Goal: Task Accomplishment & Management: Use online tool/utility

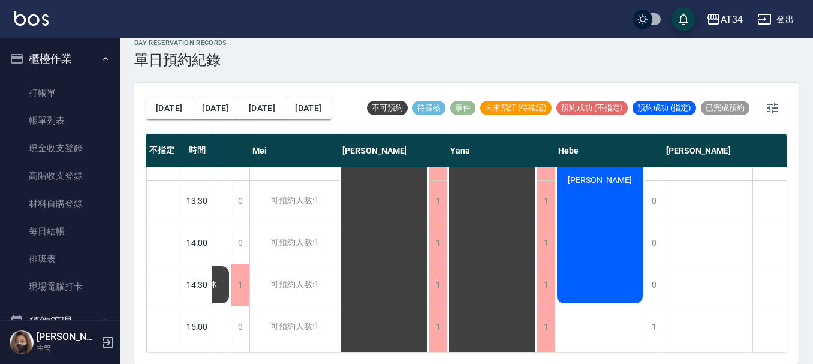
scroll to position [183, 574]
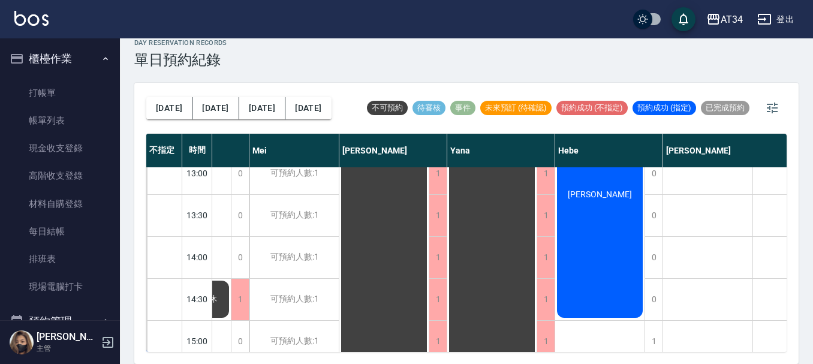
click at [622, 269] on div "[PERSON_NAME]" at bounding box center [599, 194] width 89 height 251
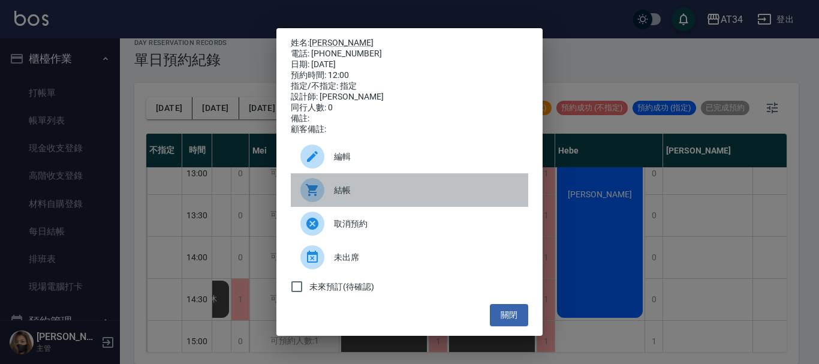
click at [369, 197] on span "結帳" at bounding box center [426, 190] width 185 height 13
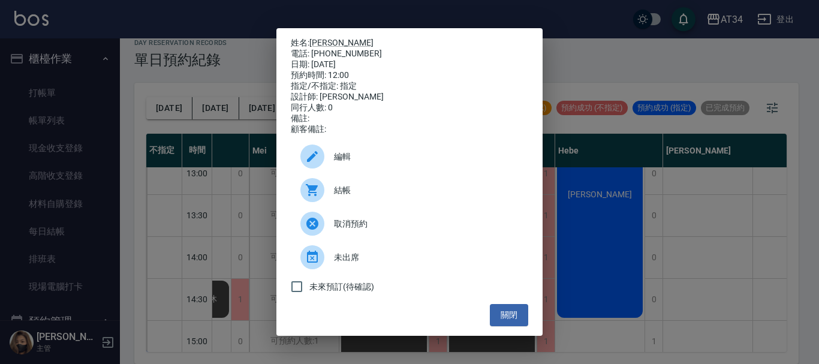
click at [250, 14] on div "姓名: 靜怡 電話: [PHONE_NUMBER] 日期: [DATE] 預約時間: 12:00 指定/不指定: 指定 設計師: [PERSON_NAME] …" at bounding box center [409, 182] width 819 height 364
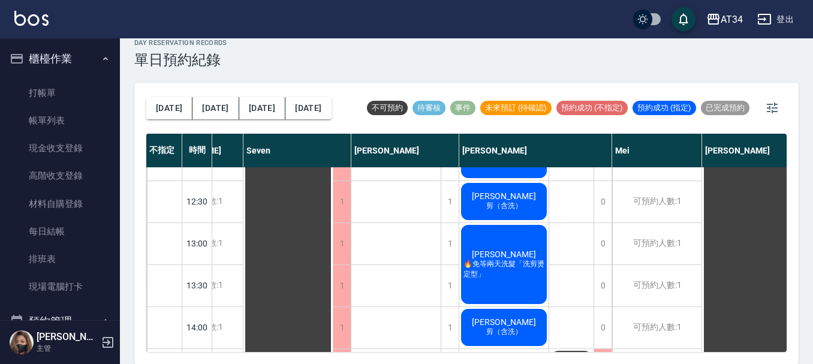
scroll to position [123, 212]
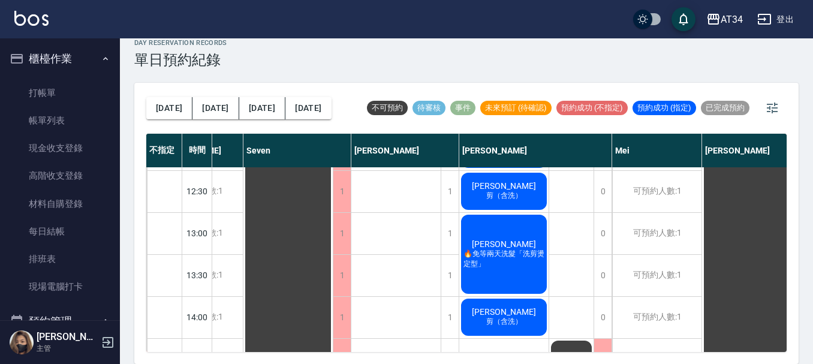
click at [515, 248] on span "[PERSON_NAME]" at bounding box center [503, 244] width 69 height 10
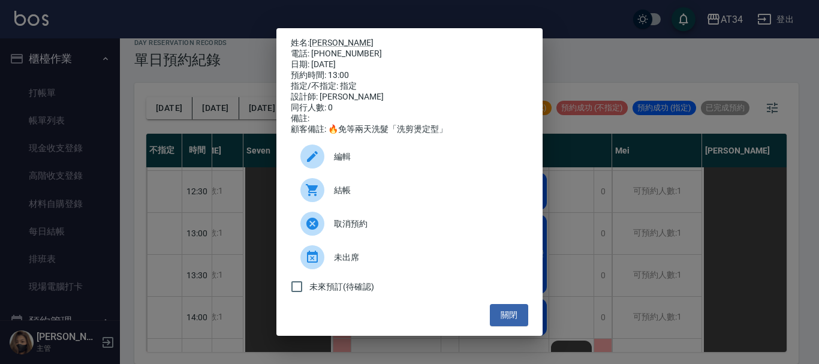
click at [375, 195] on span "結帳" at bounding box center [426, 190] width 185 height 13
click at [566, 203] on div "姓名: [PERSON_NAME] 電話: [PHONE_NUMBER] 日期: [DATE] 預約時間: 13:00 指定/不指定: 指定 設計師: [PE…" at bounding box center [409, 182] width 819 height 364
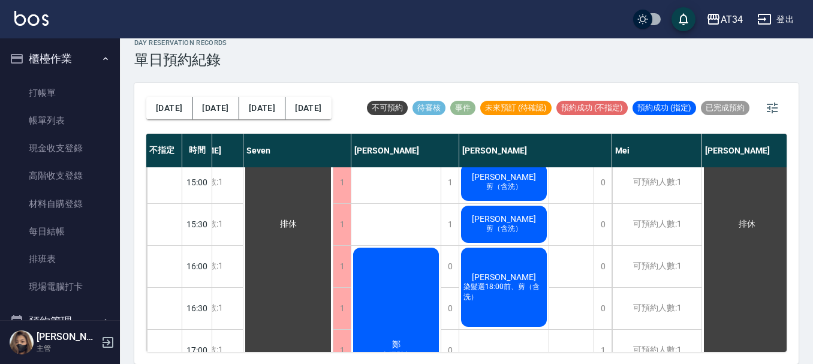
scroll to position [360, 212]
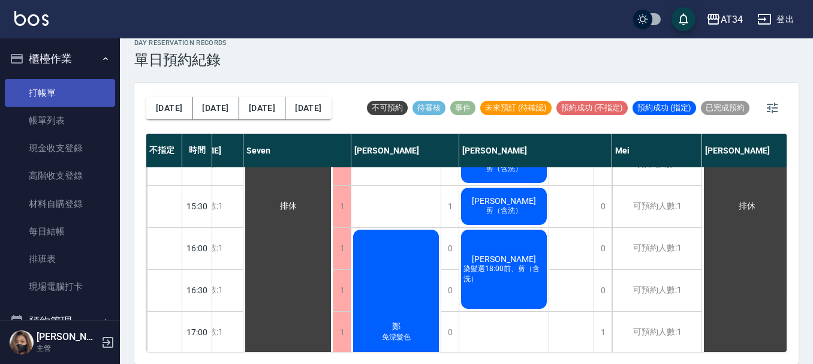
click at [80, 95] on link "打帳單" at bounding box center [60, 93] width 110 height 28
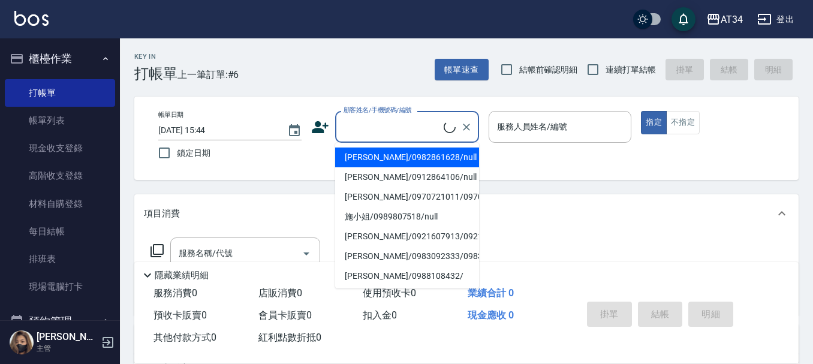
click at [360, 127] on input "顧客姓名/手機號碼/編號" at bounding box center [391, 126] width 103 height 21
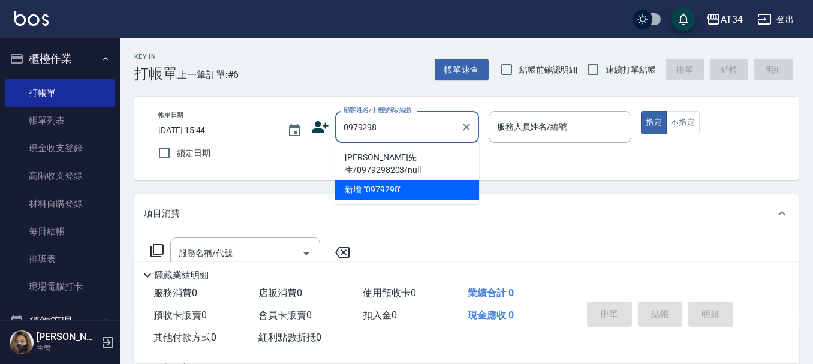
click at [400, 154] on li "[PERSON_NAME]先生/0979298203/null" at bounding box center [407, 163] width 144 height 32
type input "[PERSON_NAME]先生/0979298203/null"
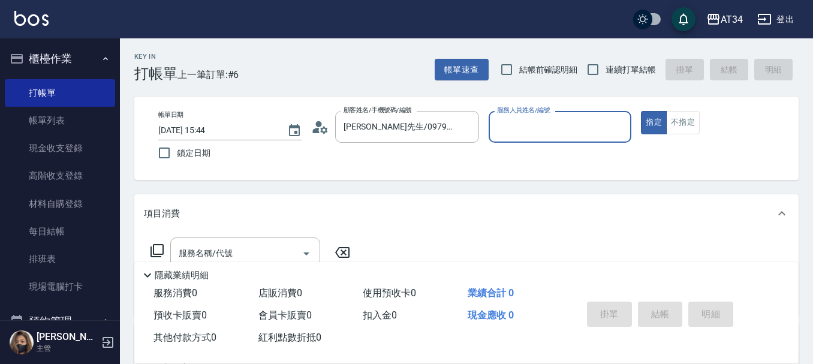
click at [323, 128] on icon at bounding box center [323, 129] width 7 height 7
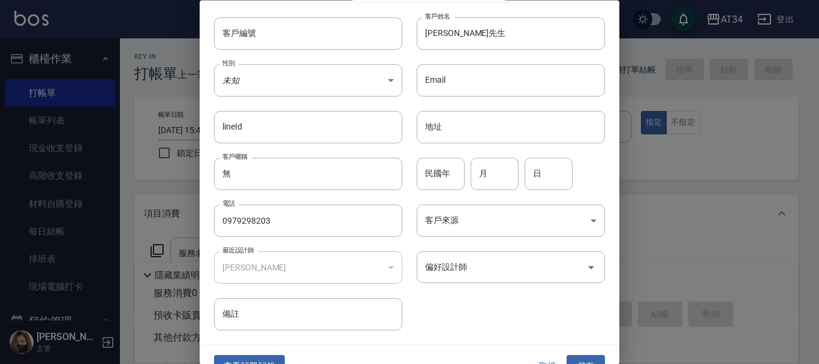
scroll to position [52, 0]
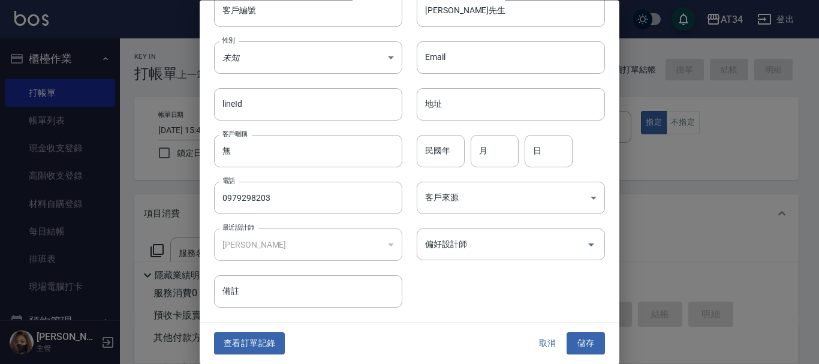
click at [264, 345] on button "查看訂單記錄" at bounding box center [249, 344] width 71 height 22
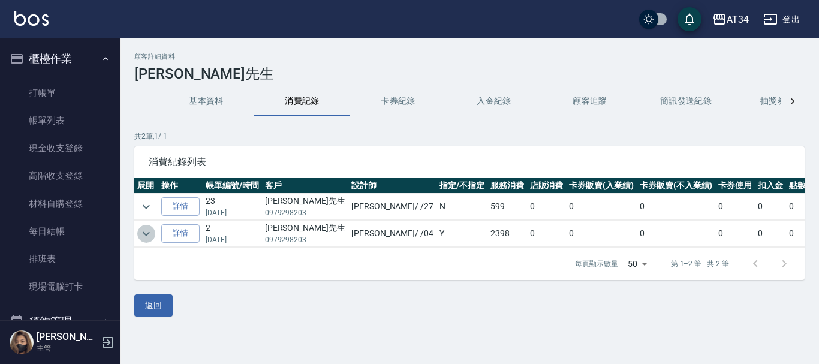
click at [150, 235] on icon "expand row" at bounding box center [146, 234] width 14 height 14
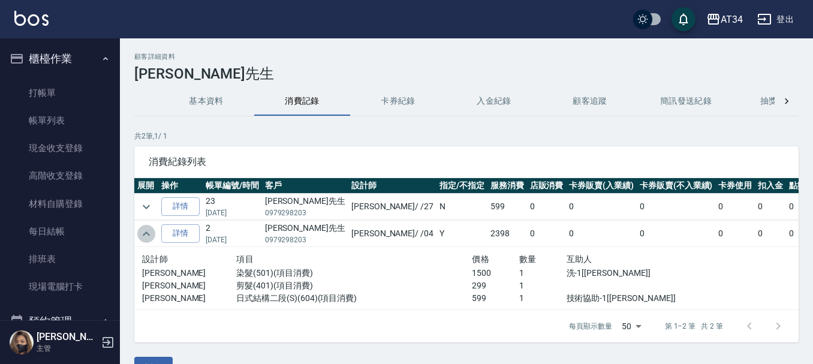
click at [150, 235] on icon "expand row" at bounding box center [146, 234] width 14 height 14
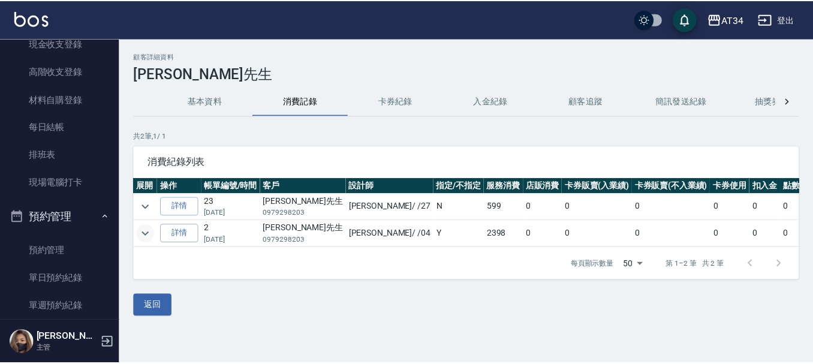
scroll to position [180, 0]
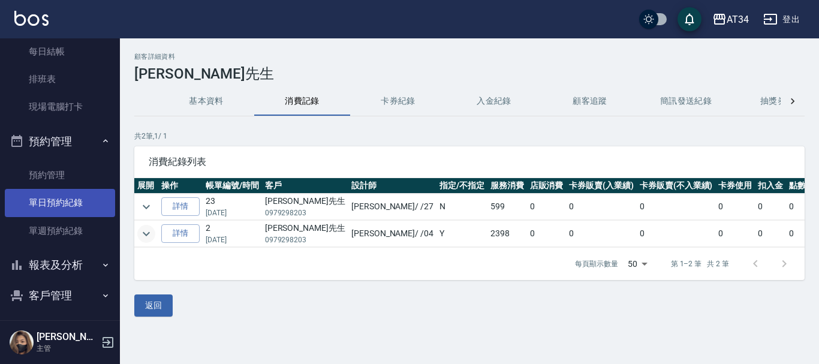
click at [78, 208] on link "單日預約紀錄" at bounding box center [60, 203] width 110 height 28
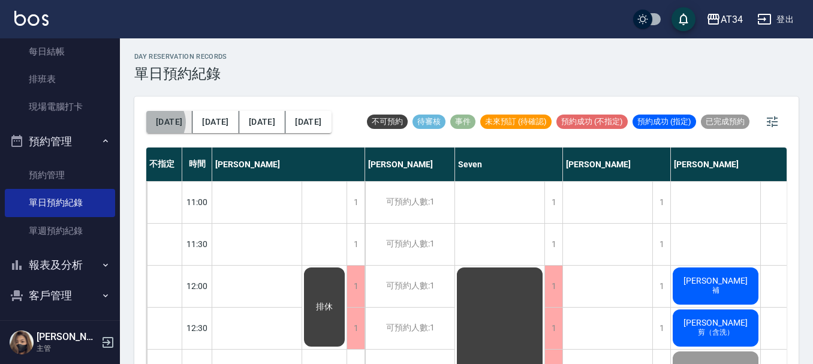
click at [155, 122] on button "[DATE]" at bounding box center [169, 122] width 46 height 22
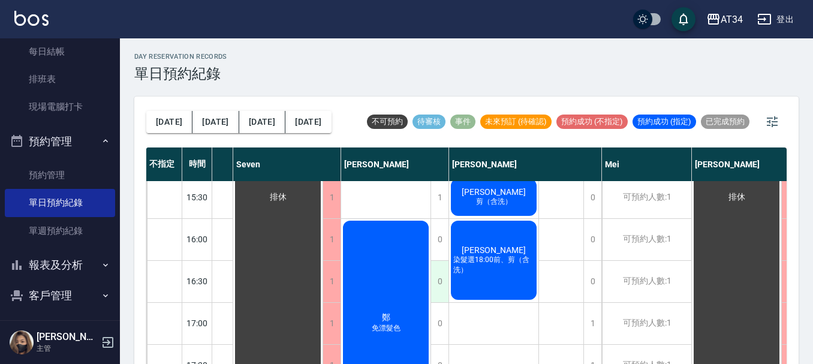
scroll to position [400, 222]
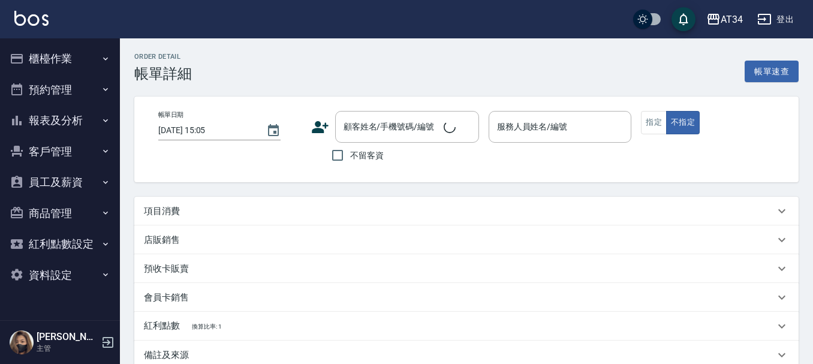
click at [312, 215] on div "項目消費" at bounding box center [459, 211] width 631 height 13
type input "2025/10/15 12:00"
type input "Hebe-26"
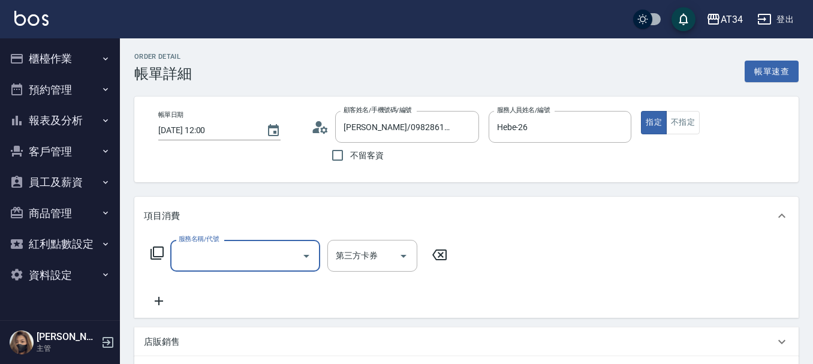
type input "靜怡/0982861628/null"
type input "5"
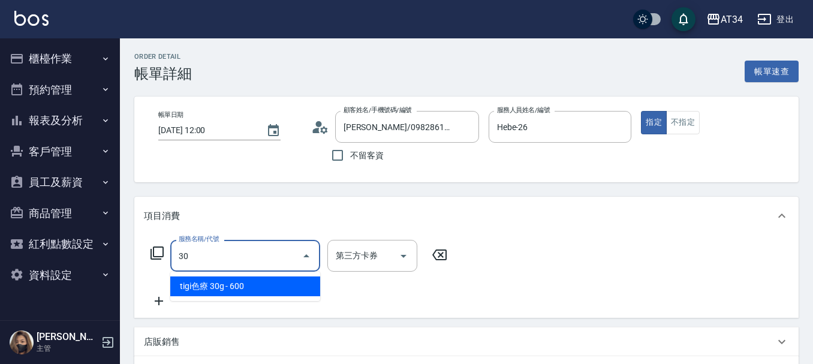
type input "301"
type input "150"
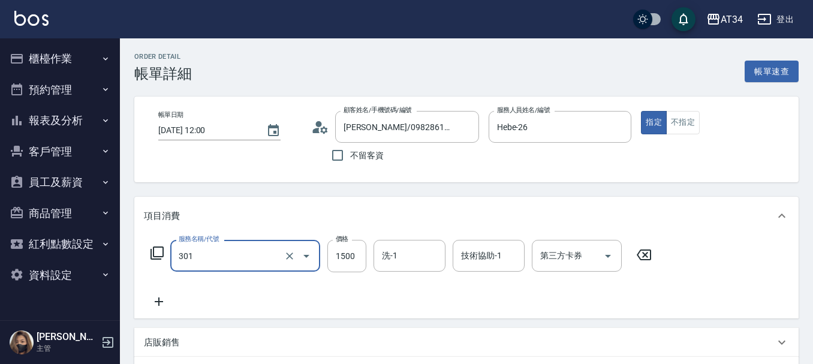
type input "燙髮(301)"
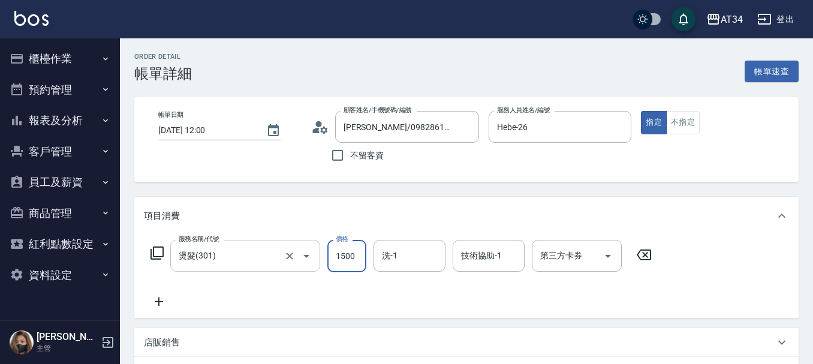
type input "0"
type input "19"
type input "10"
type input "1999"
type input "190"
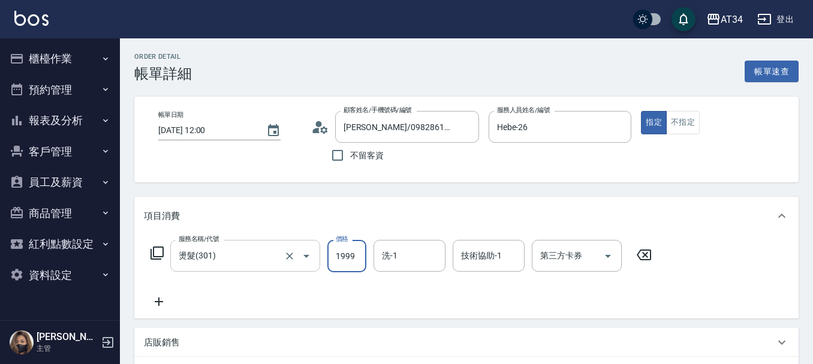
type input "1999"
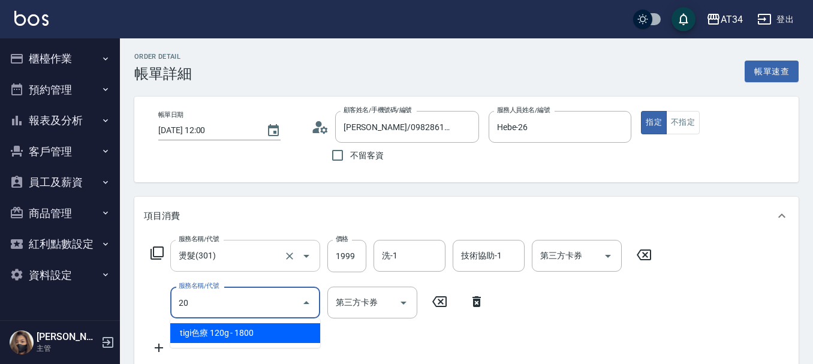
type input "202"
type input "240"
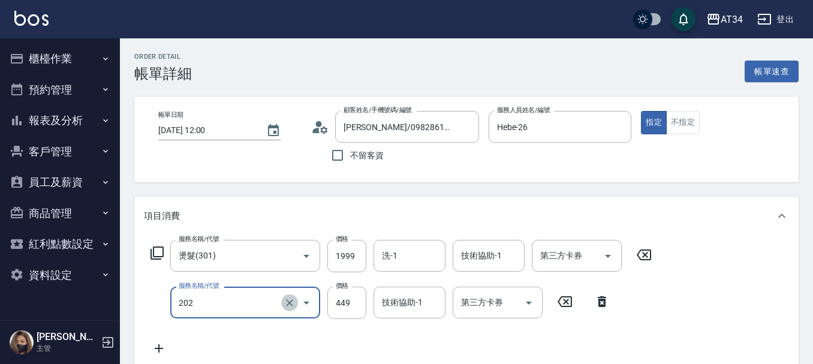
click at [291, 309] on button "Clear" at bounding box center [289, 302] width 17 height 17
type input "190"
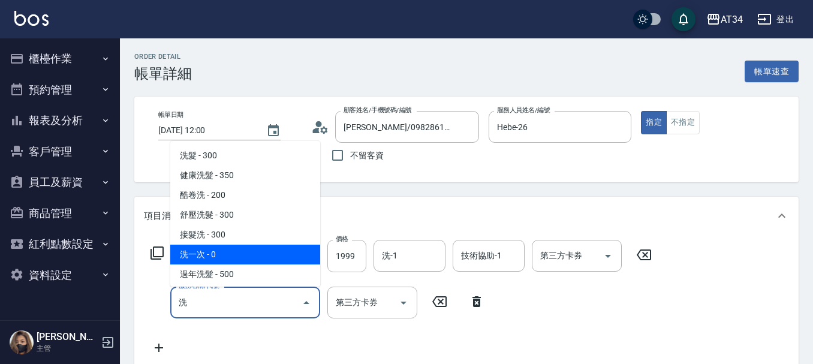
click at [282, 253] on span "洗一次 - 0" at bounding box center [245, 255] width 150 height 20
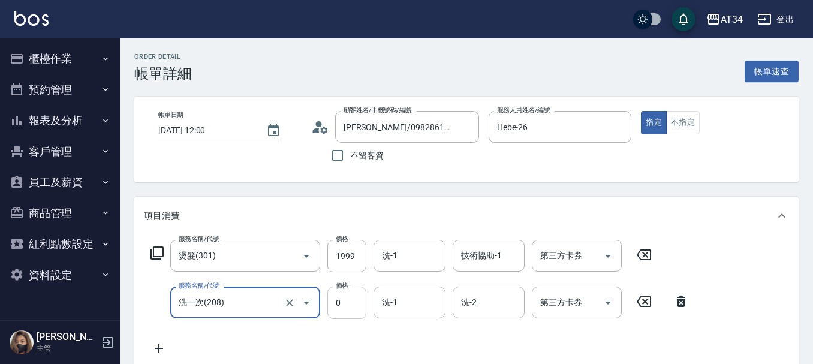
type input "洗一次(208)"
click at [344, 302] on input "0" at bounding box center [346, 303] width 39 height 32
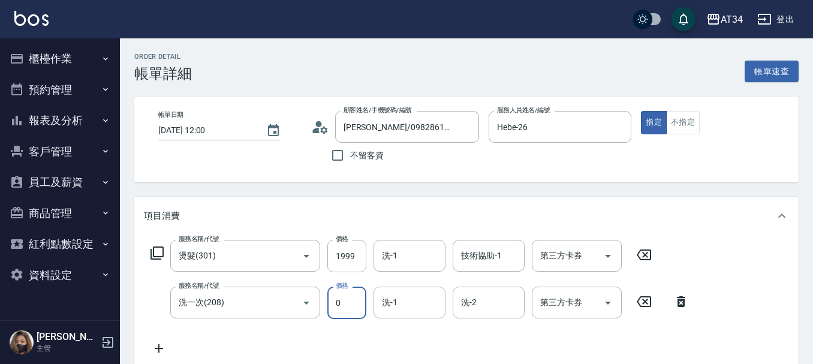
type input "200"
type input "1000"
type input "200"
type input "100"
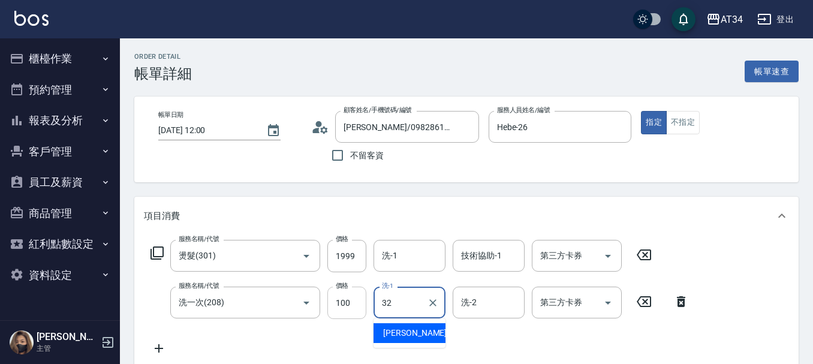
type input "阿源-32"
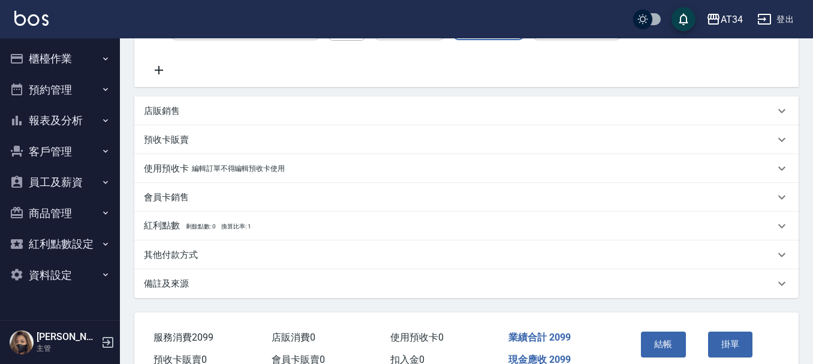
scroll to position [300, 0]
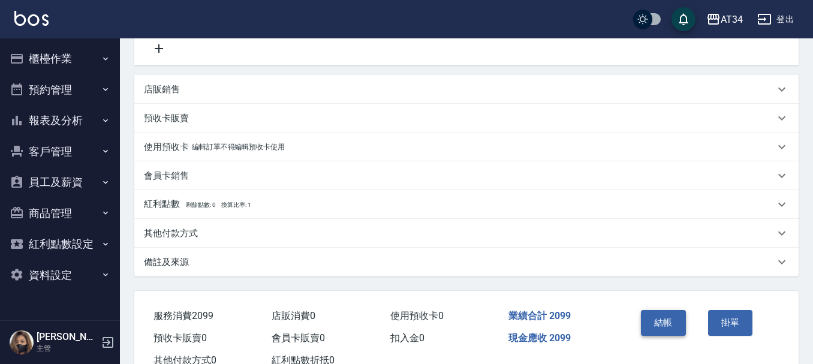
click at [668, 325] on button "結帳" at bounding box center [663, 322] width 45 height 25
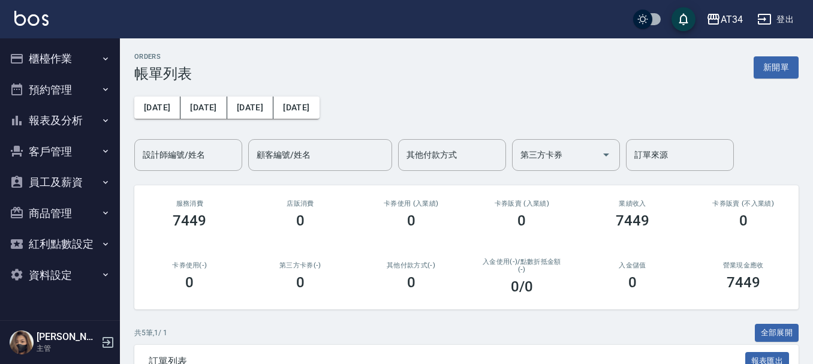
click at [668, 325] on div "共 5 筆, 1 / 1 全部展開" at bounding box center [466, 333] width 664 height 19
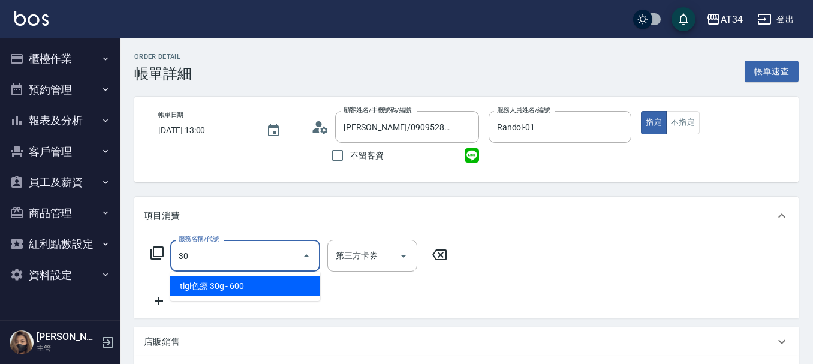
type input "300"
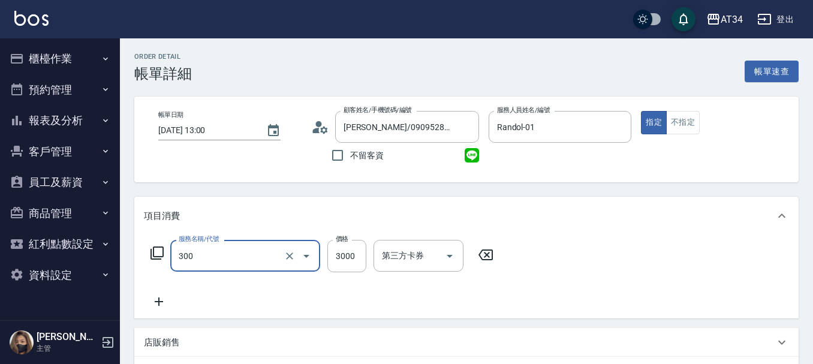
type input "燙髮(300)"
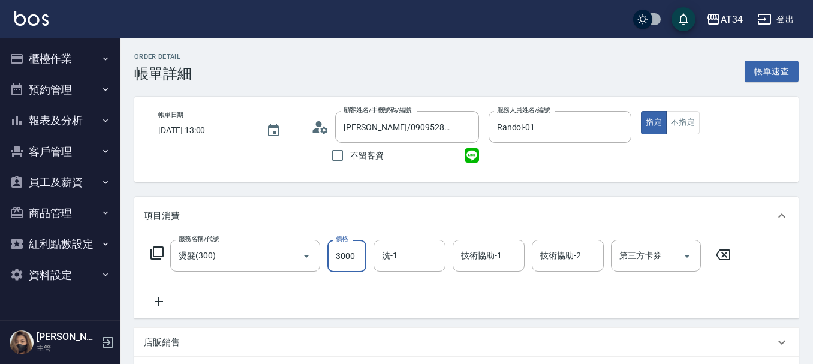
type input "0"
type input "2800"
type input "280"
type input "2800"
type input "賴佑潔-22"
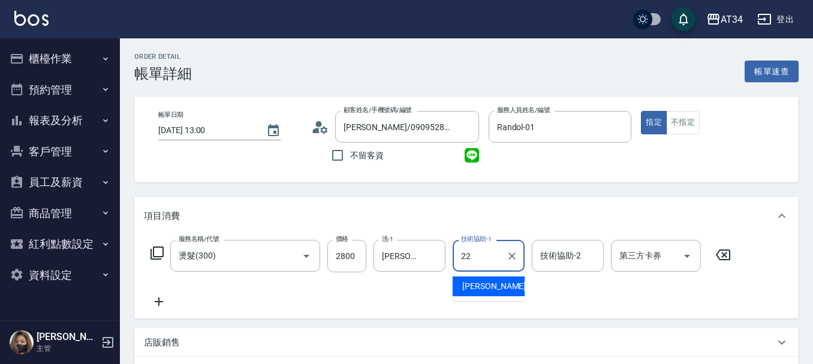
type input "賴佑潔-22"
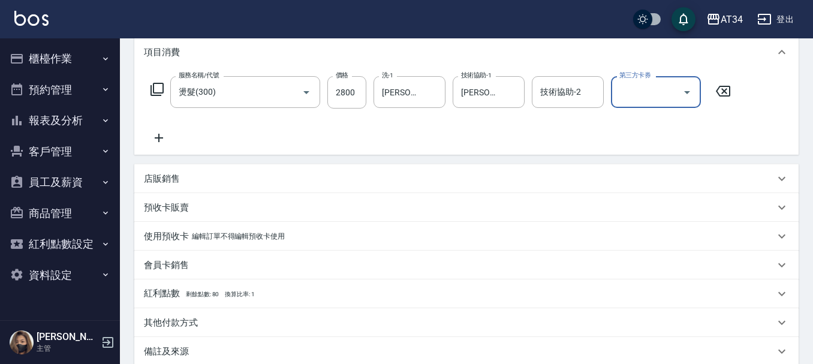
scroll to position [180, 0]
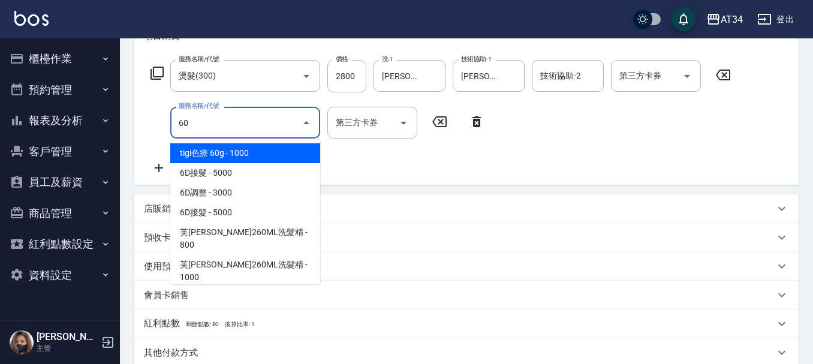
type input "602"
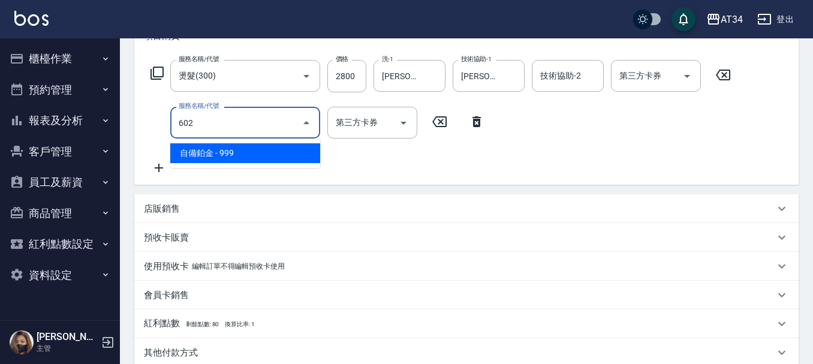
type input "370"
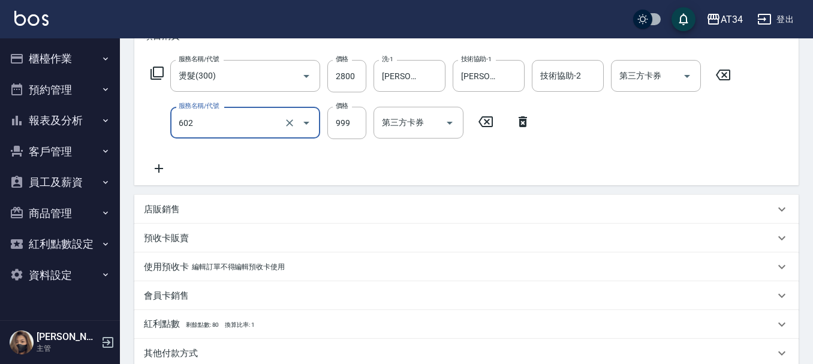
type input "自備鉑金(602)"
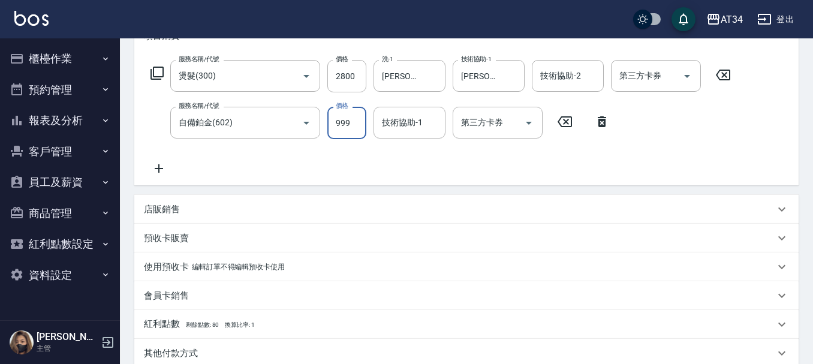
type input "0"
type input "280"
type input "0"
type input "3"
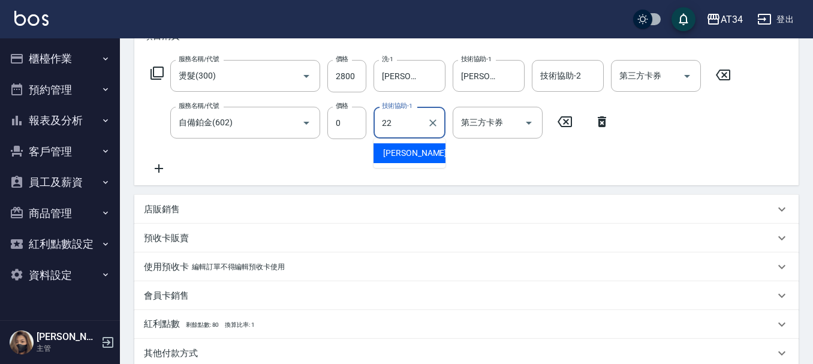
type input "賴佑潔-22"
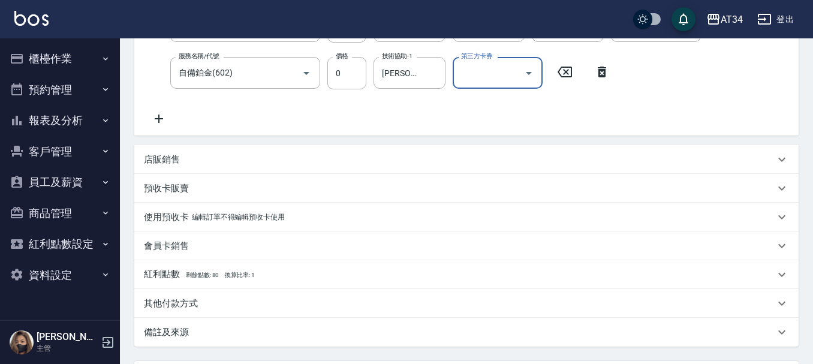
scroll to position [342, 0]
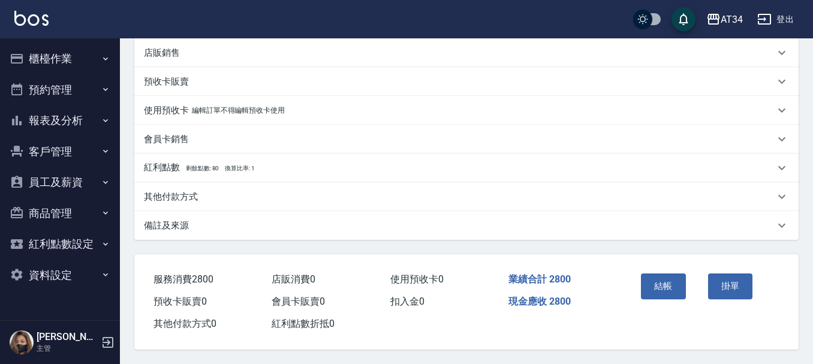
click at [204, 194] on div "其他付款方式" at bounding box center [459, 197] width 631 height 13
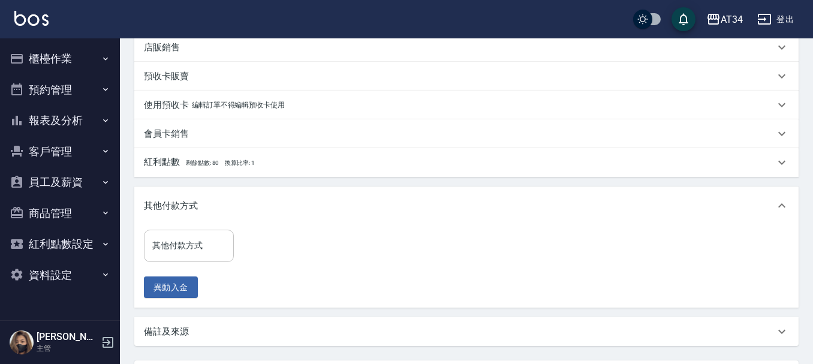
click at [201, 234] on div "其他付款方式" at bounding box center [189, 246] width 90 height 32
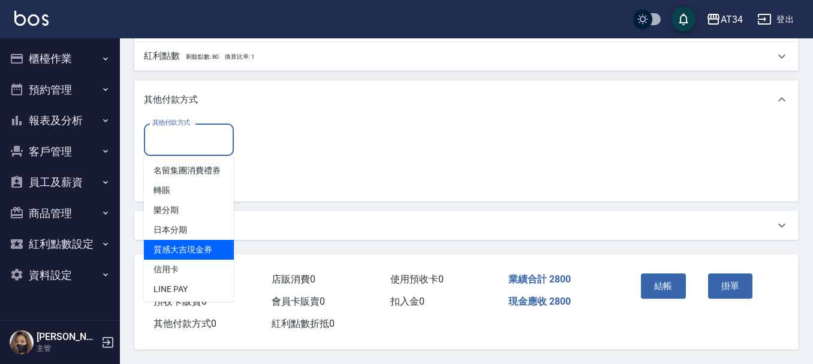
scroll to position [453, 0]
click at [291, 219] on div "備註及來源" at bounding box center [459, 225] width 631 height 13
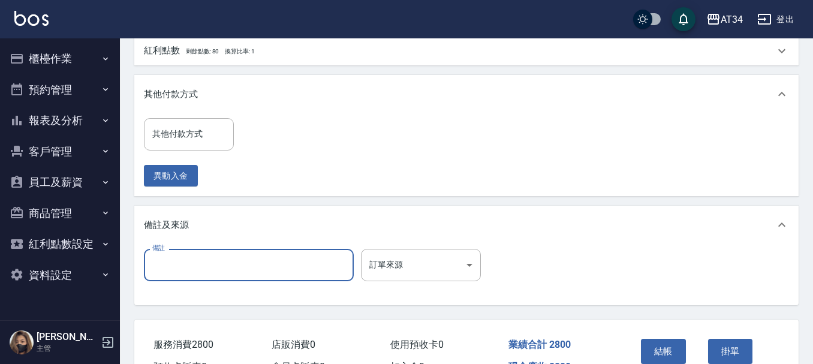
click at [205, 263] on input "備註" at bounding box center [249, 265] width 210 height 32
type input "LINE1000"
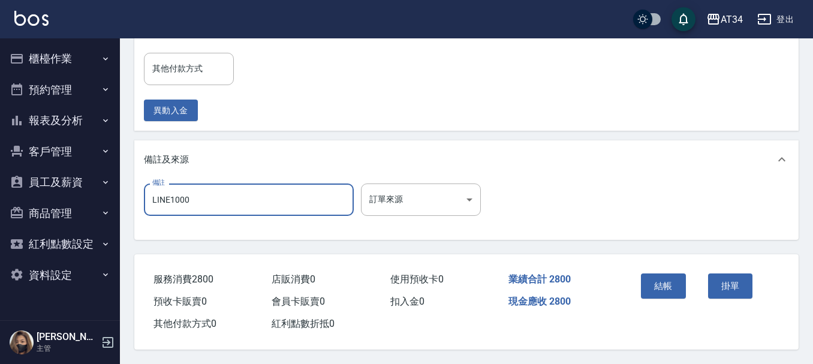
scroll to position [524, 0]
click at [653, 282] on button "結帳" at bounding box center [663, 285] width 45 height 25
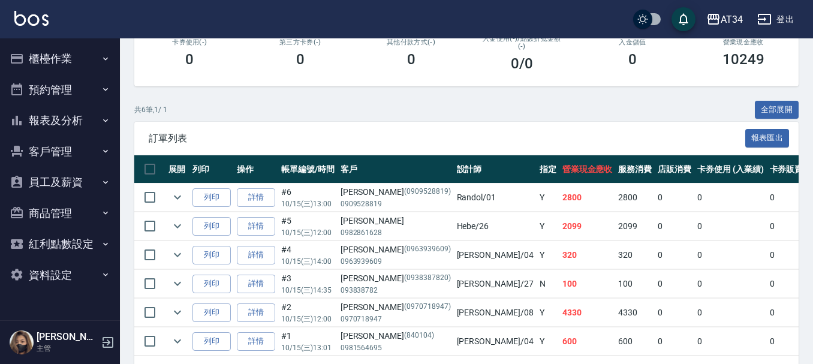
scroll to position [271, 0]
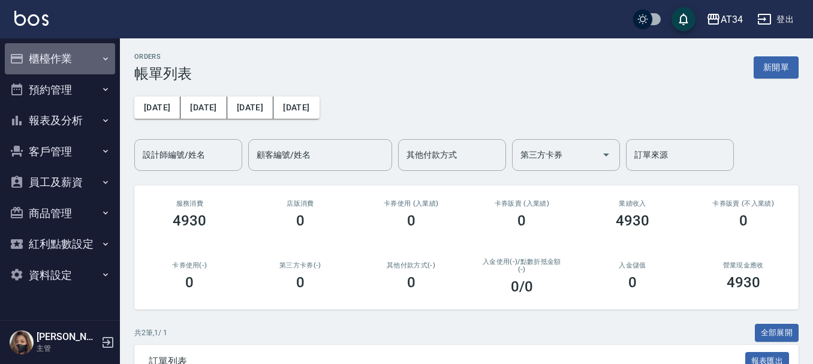
click at [80, 53] on button "櫃檯作業" at bounding box center [60, 58] width 110 height 31
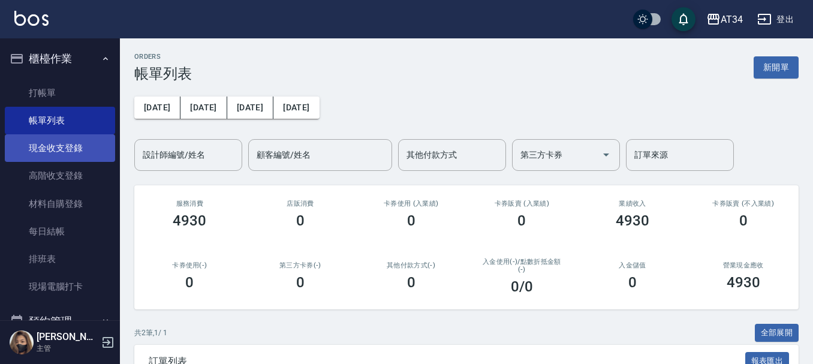
click at [87, 150] on link "現金收支登錄" at bounding box center [60, 148] width 110 height 28
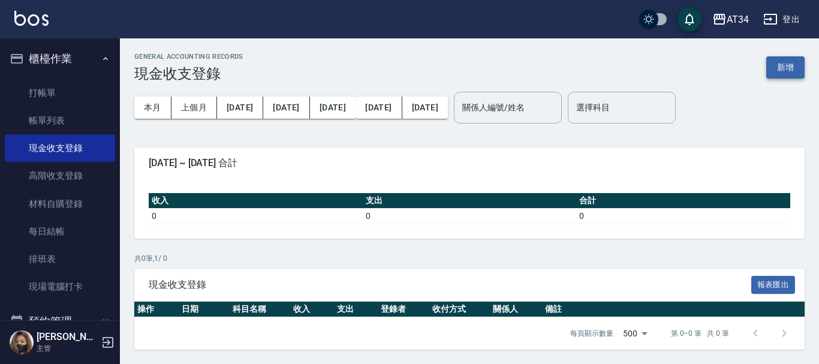
click at [774, 76] on button "新增" at bounding box center [785, 67] width 38 height 22
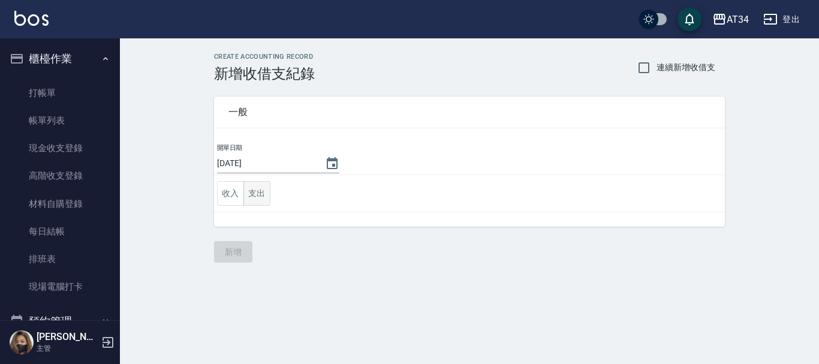
click at [263, 190] on button "支出" at bounding box center [256, 193] width 27 height 25
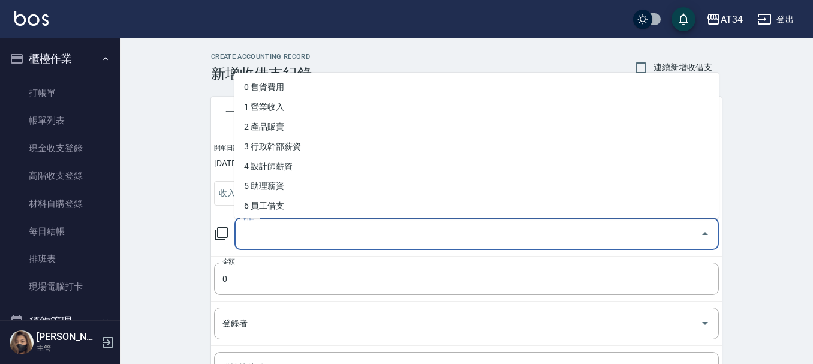
click at [323, 227] on input "科目" at bounding box center [468, 234] width 456 height 21
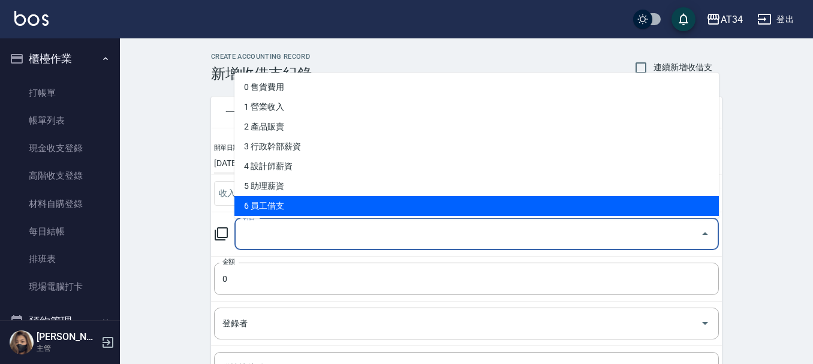
click at [307, 203] on li "6 員工借支" at bounding box center [476, 206] width 484 height 20
type input "6 員工借支"
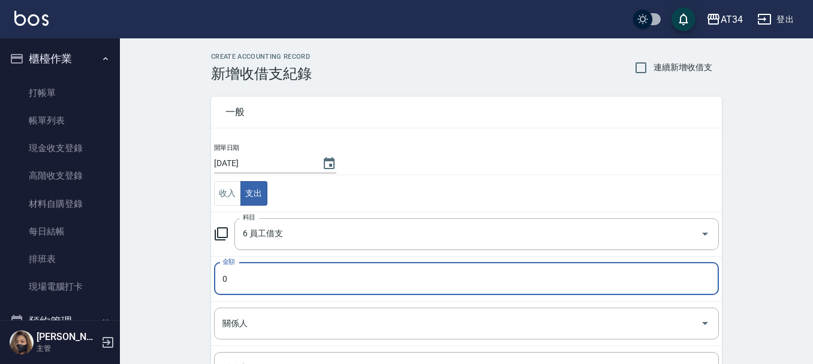
click at [279, 278] on input "0" at bounding box center [466, 279] width 505 height 32
click at [281, 278] on input "0" at bounding box center [466, 279] width 505 height 32
click at [224, 278] on input "0" at bounding box center [466, 279] width 505 height 32
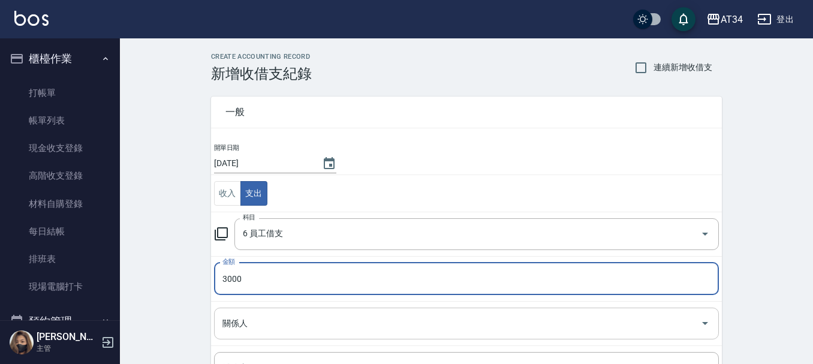
type input "3000"
click at [263, 316] on input "關係人" at bounding box center [457, 323] width 476 height 21
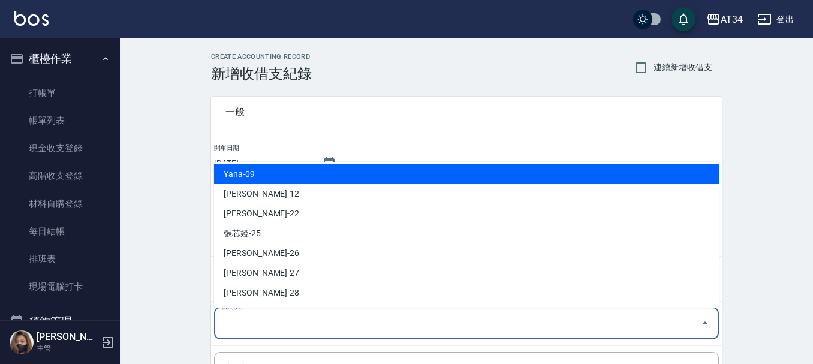
scroll to position [180, 0]
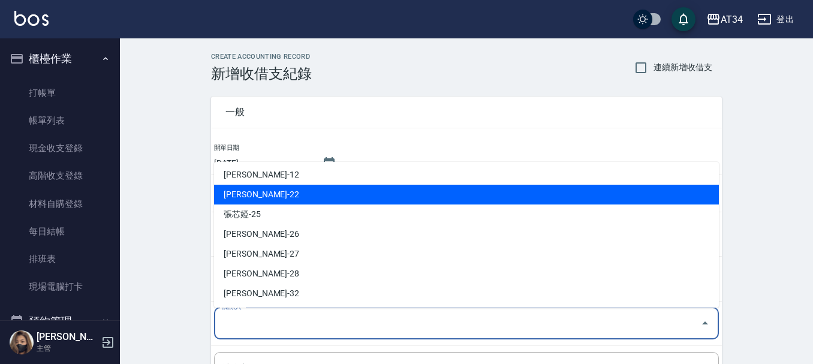
click at [286, 196] on li "賴佑潔-22" at bounding box center [466, 195] width 505 height 20
type input "賴佑潔-22"
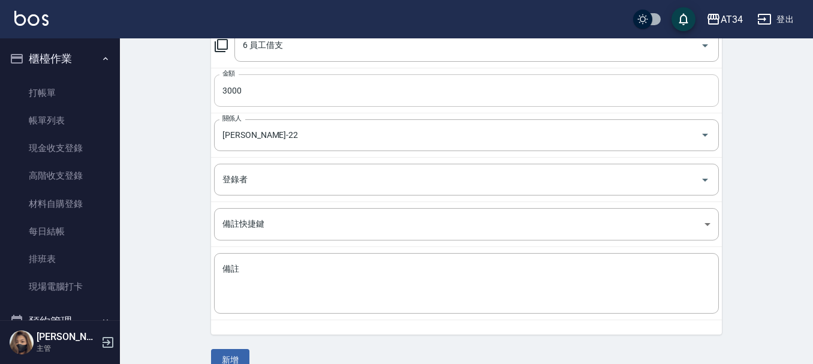
scroll to position [194, 0]
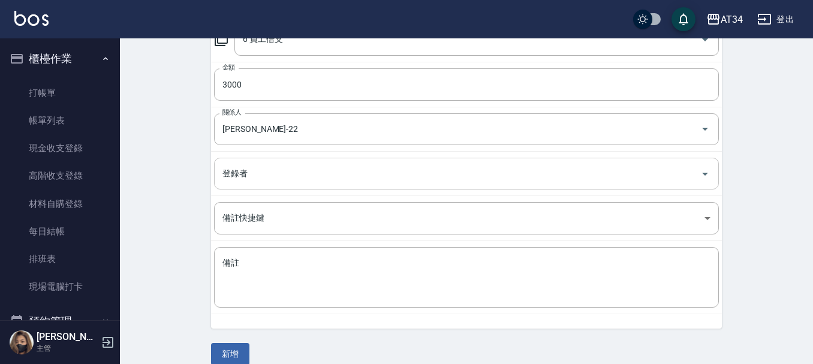
click at [271, 180] on input "登錄者" at bounding box center [457, 173] width 476 height 21
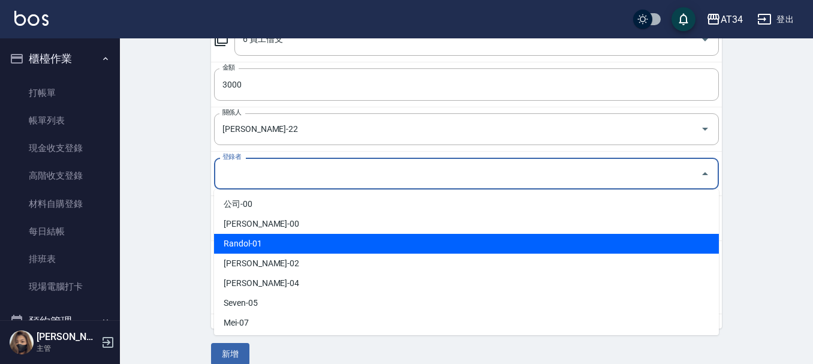
click at [278, 238] on li "Randol-01" at bounding box center [466, 244] width 505 height 20
type input "Randol-01"
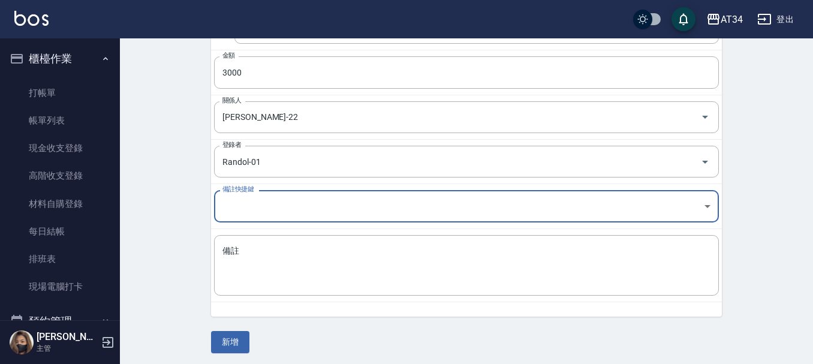
scroll to position [210, 0]
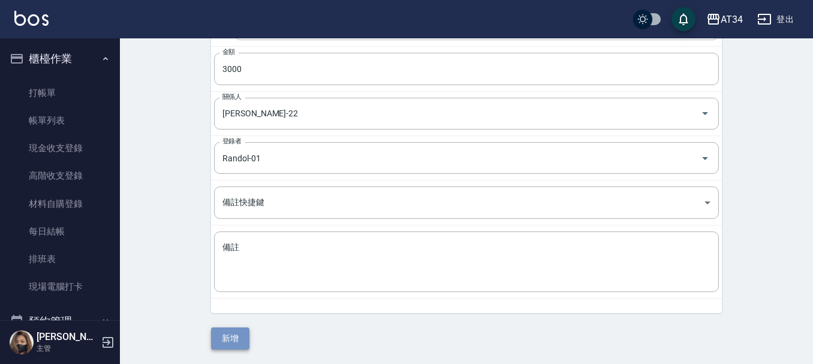
click at [241, 336] on button "新增" at bounding box center [230, 338] width 38 height 22
